Goal: Task Accomplishment & Management: Manage account settings

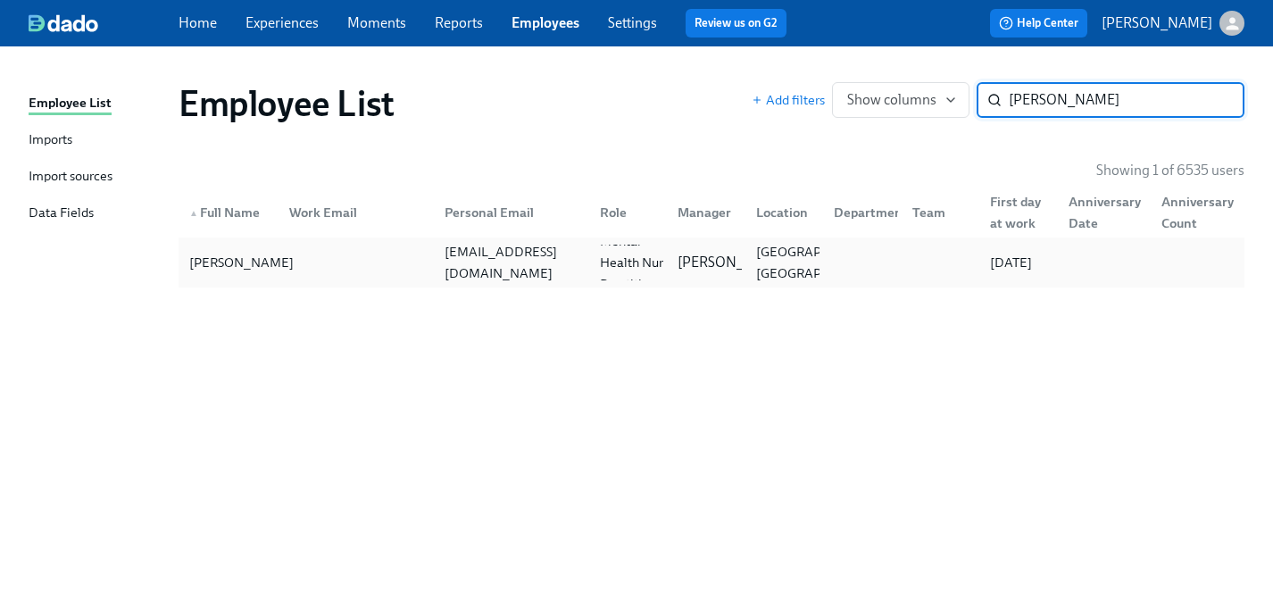
type input "[PERSON_NAME]"
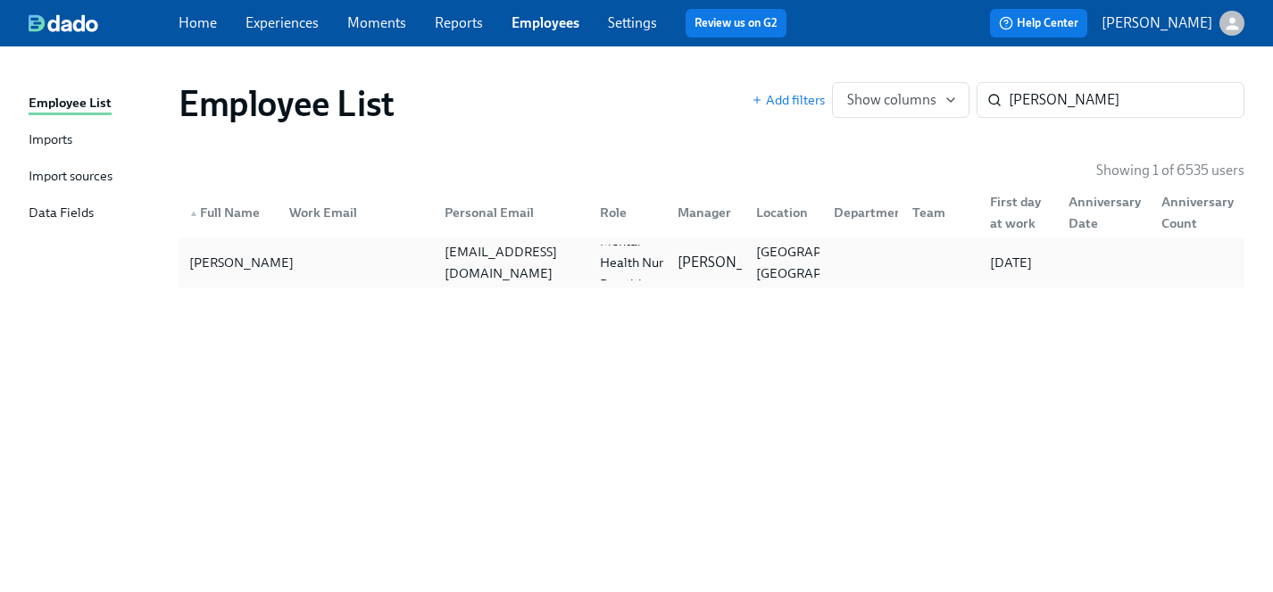
click at [207, 256] on div "[PERSON_NAME]" at bounding box center [241, 262] width 119 height 21
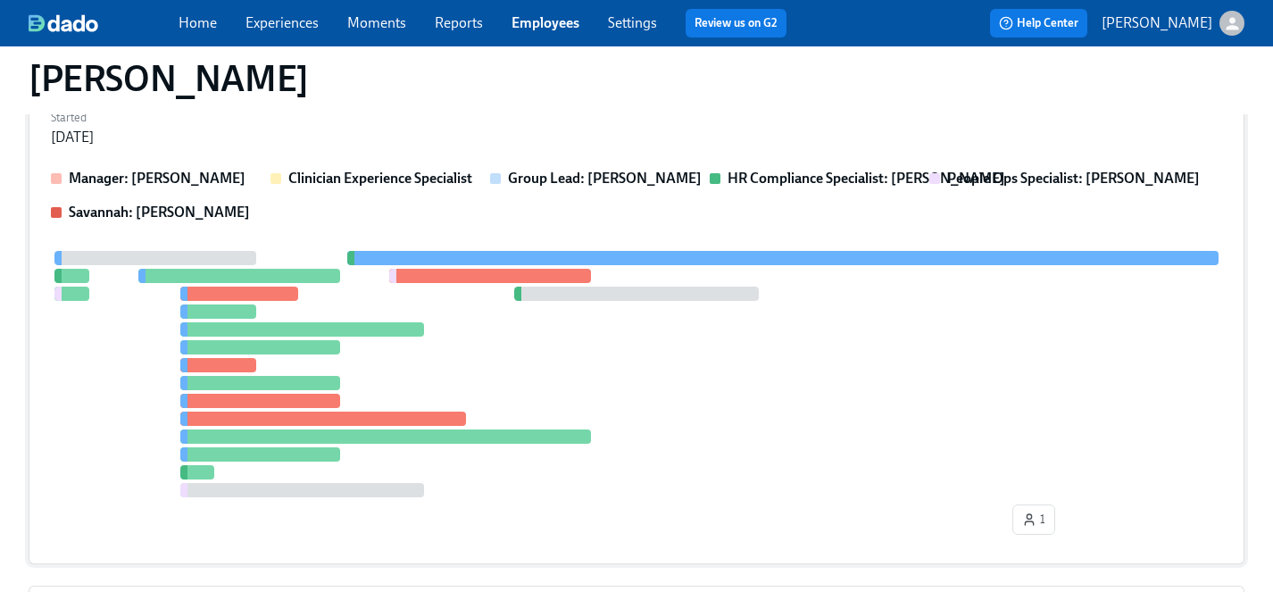
scroll to position [228, 0]
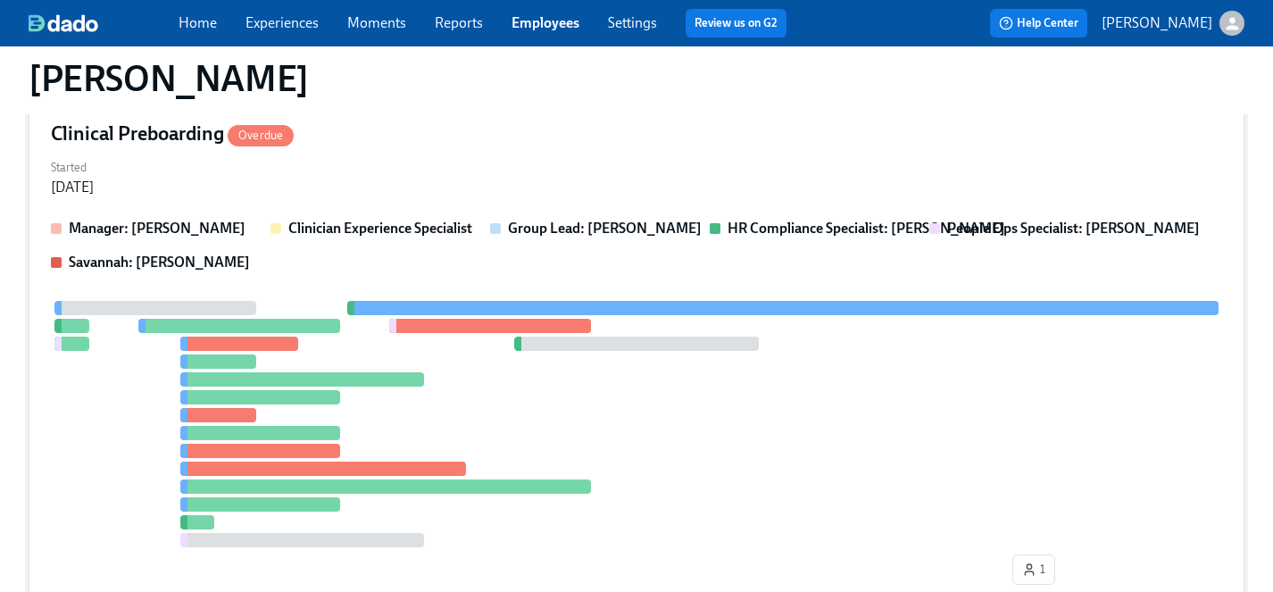
click at [616, 405] on div at bounding box center [636, 424] width 1171 height 246
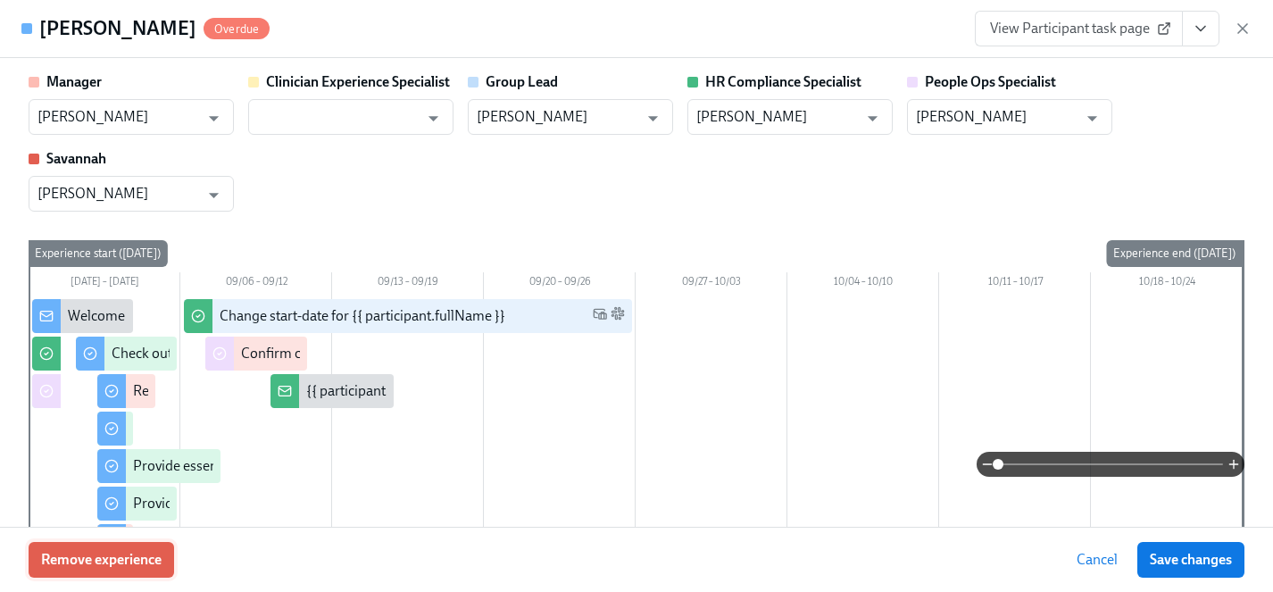
click at [102, 562] on span "Remove experience" at bounding box center [101, 560] width 120 height 18
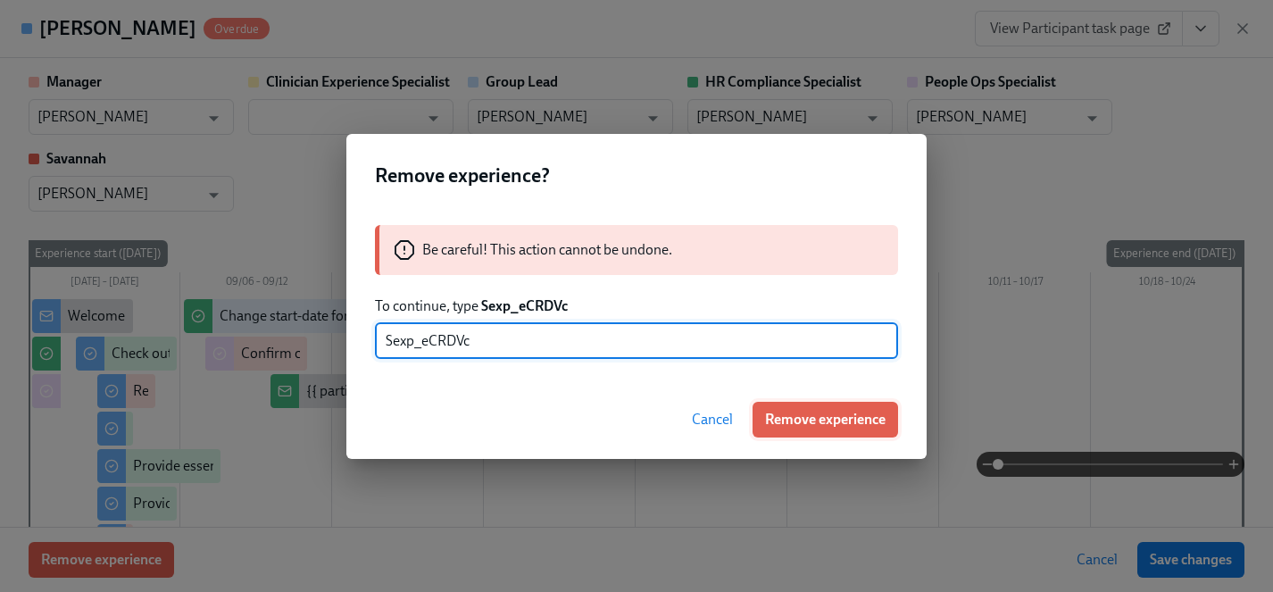
type input "Sexp_eCRDVc"
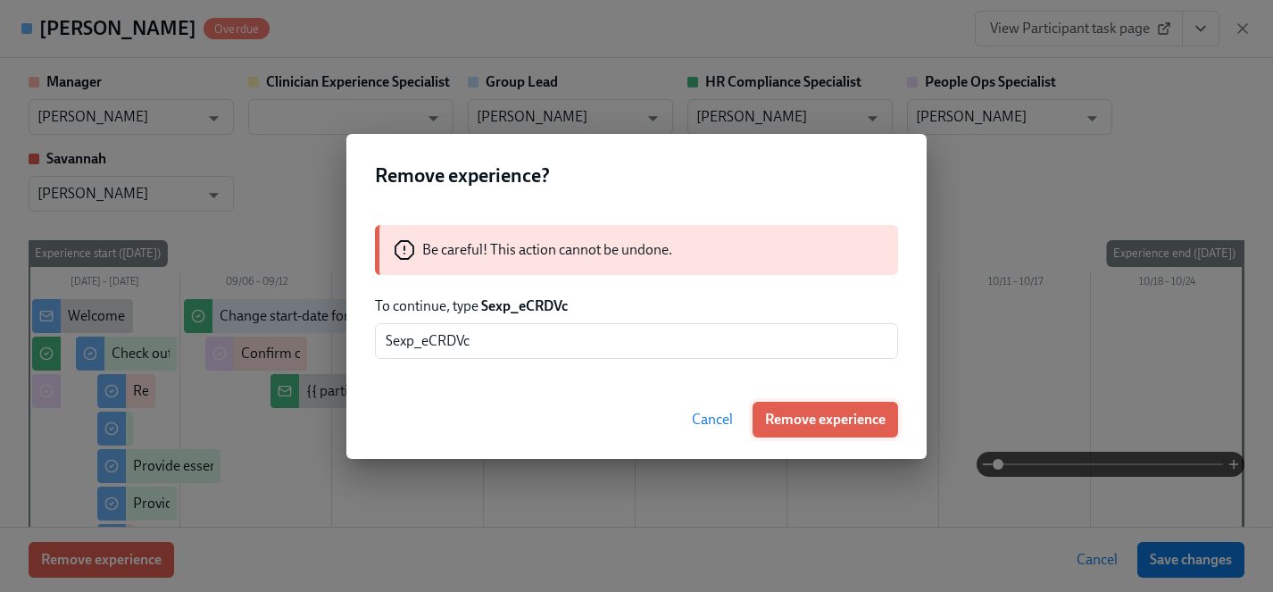
click at [840, 417] on span "Remove experience" at bounding box center [825, 420] width 120 height 18
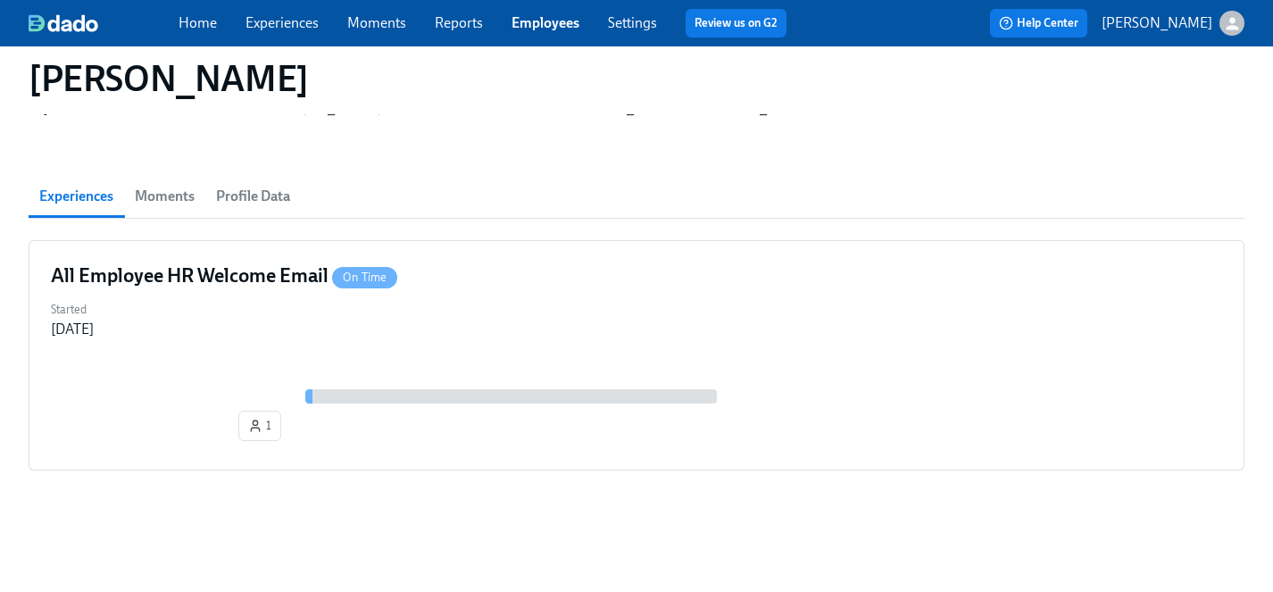
scroll to position [86, 0]
click at [285, 21] on link "Experiences" at bounding box center [281, 22] width 73 height 17
